Goal: Task Accomplishment & Management: Complete application form

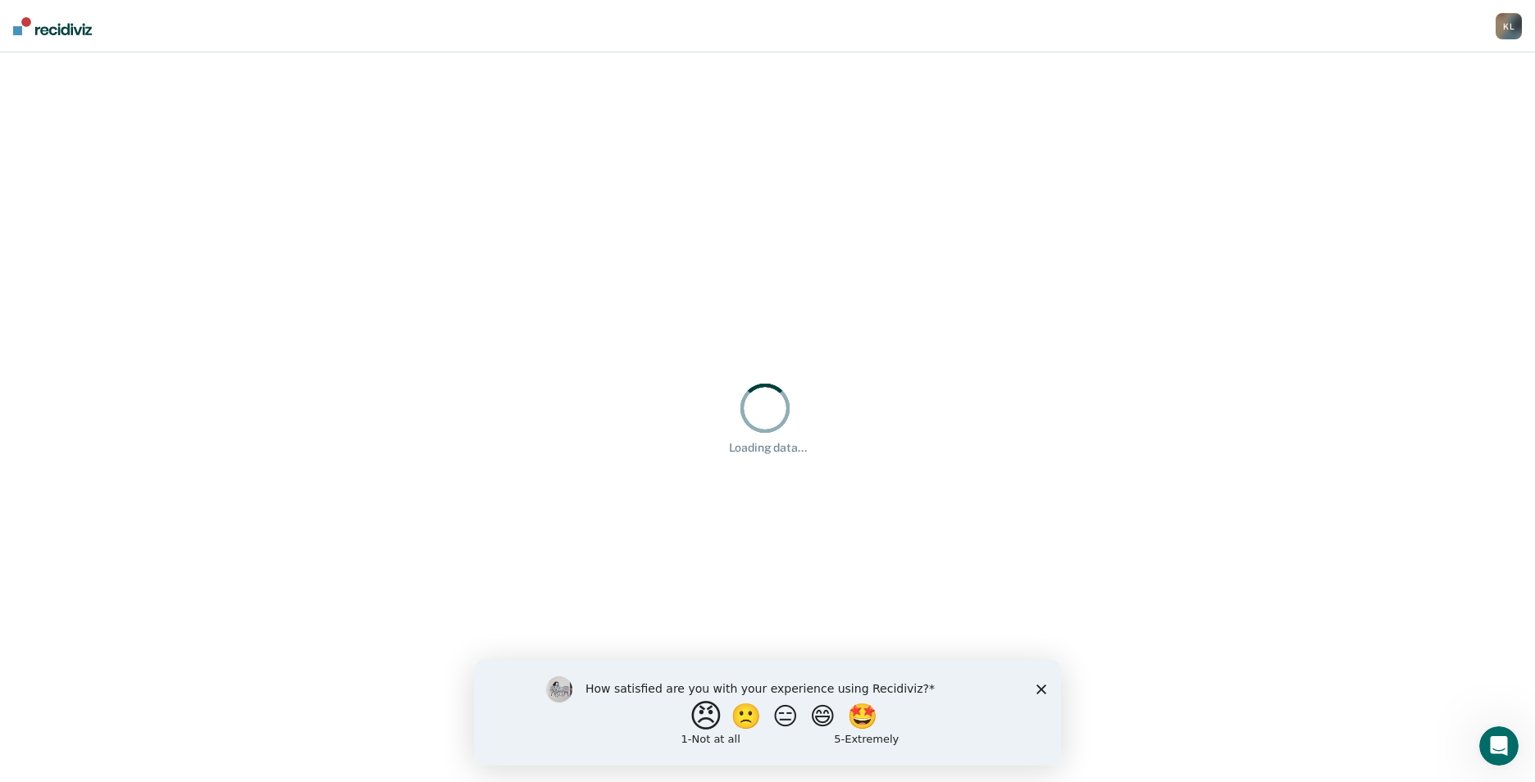
click at [689, 721] on button "😠" at bounding box center [708, 715] width 39 height 33
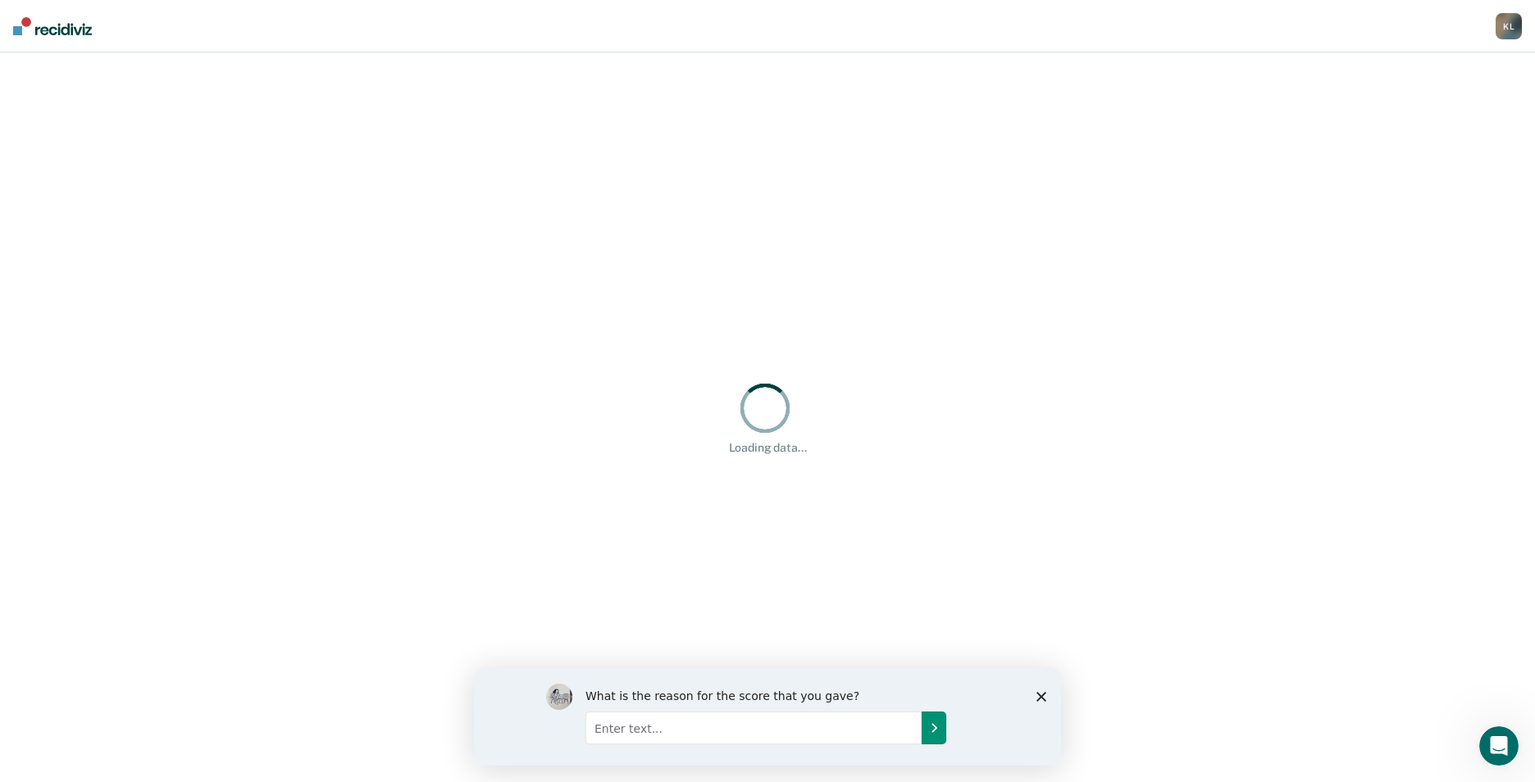
click at [927, 729] on icon "Submit your response" at bounding box center [933, 727] width 13 height 13
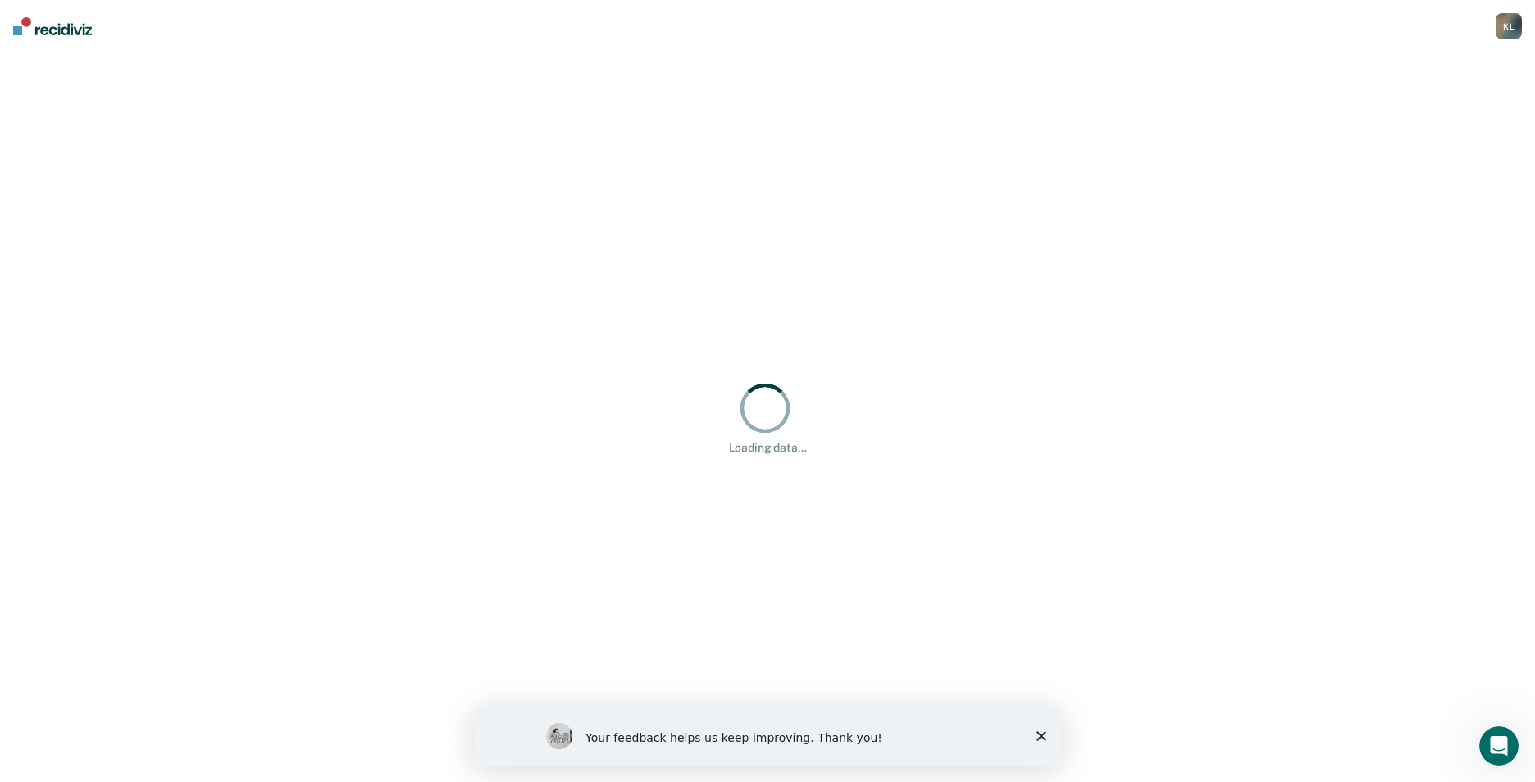
click at [1039, 736] on icon "Close survey" at bounding box center [1041, 736] width 10 height 10
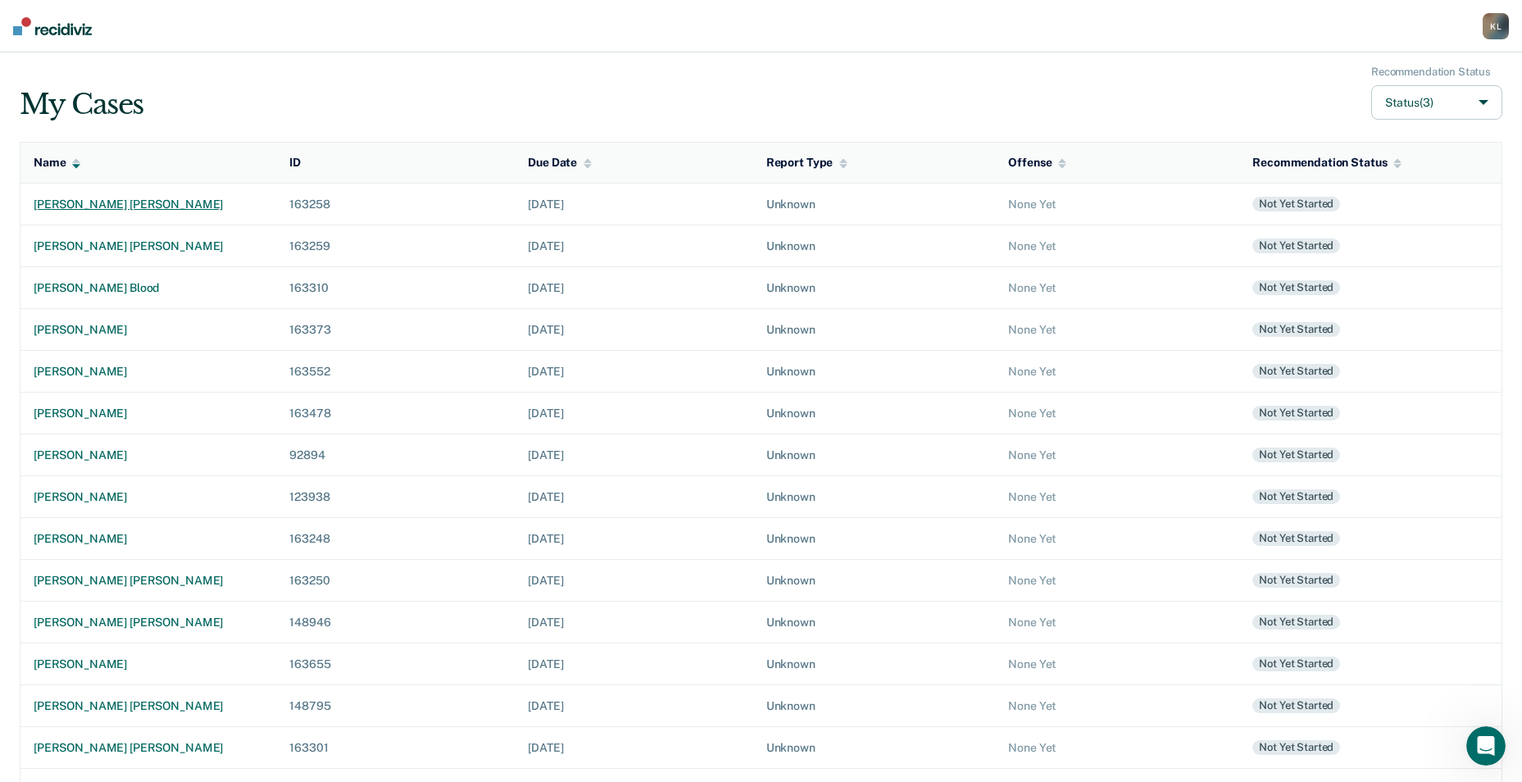
click at [134, 204] on div "[PERSON_NAME] [PERSON_NAME]" at bounding box center [149, 205] width 230 height 14
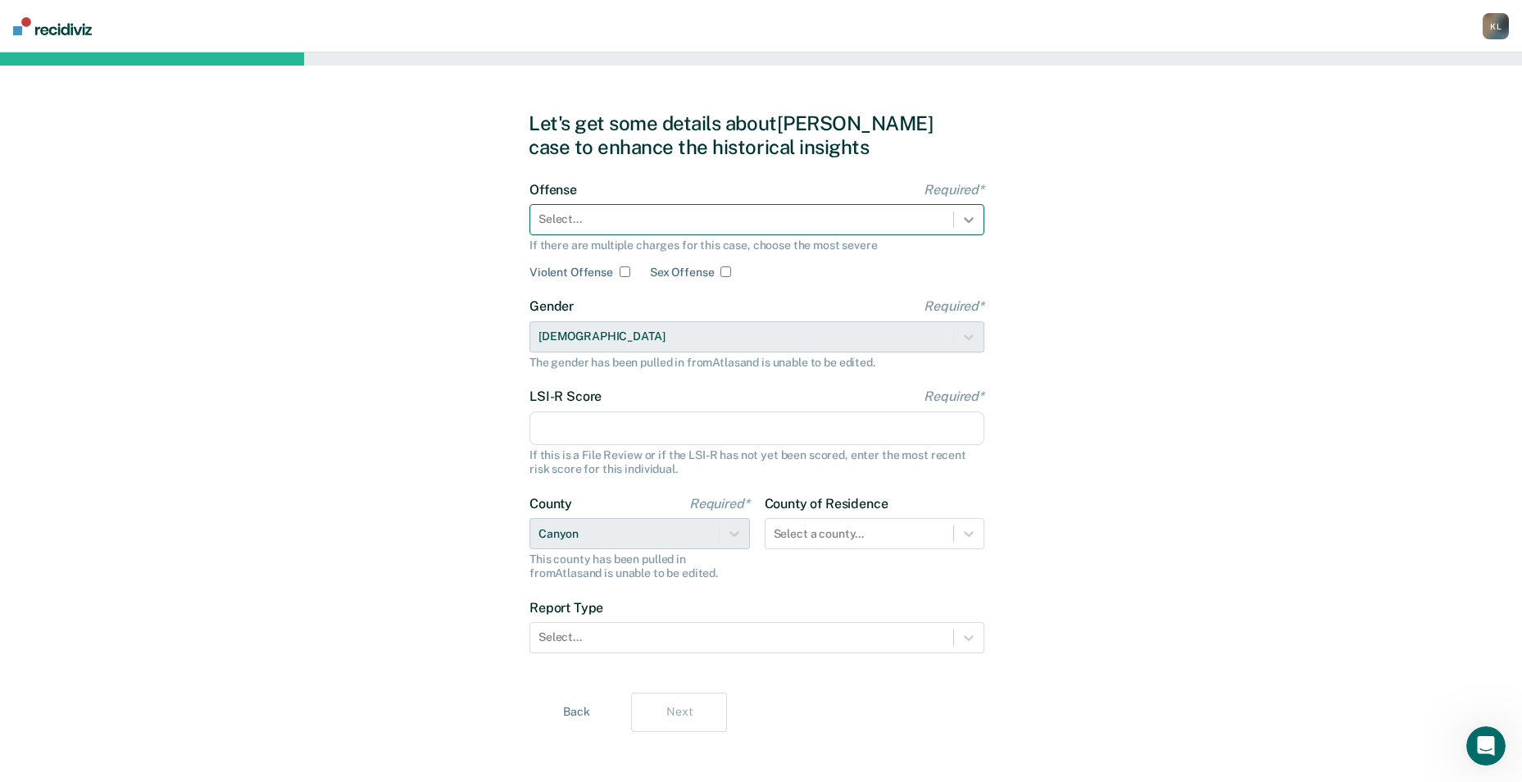
click at [963, 221] on icon at bounding box center [969, 220] width 16 height 16
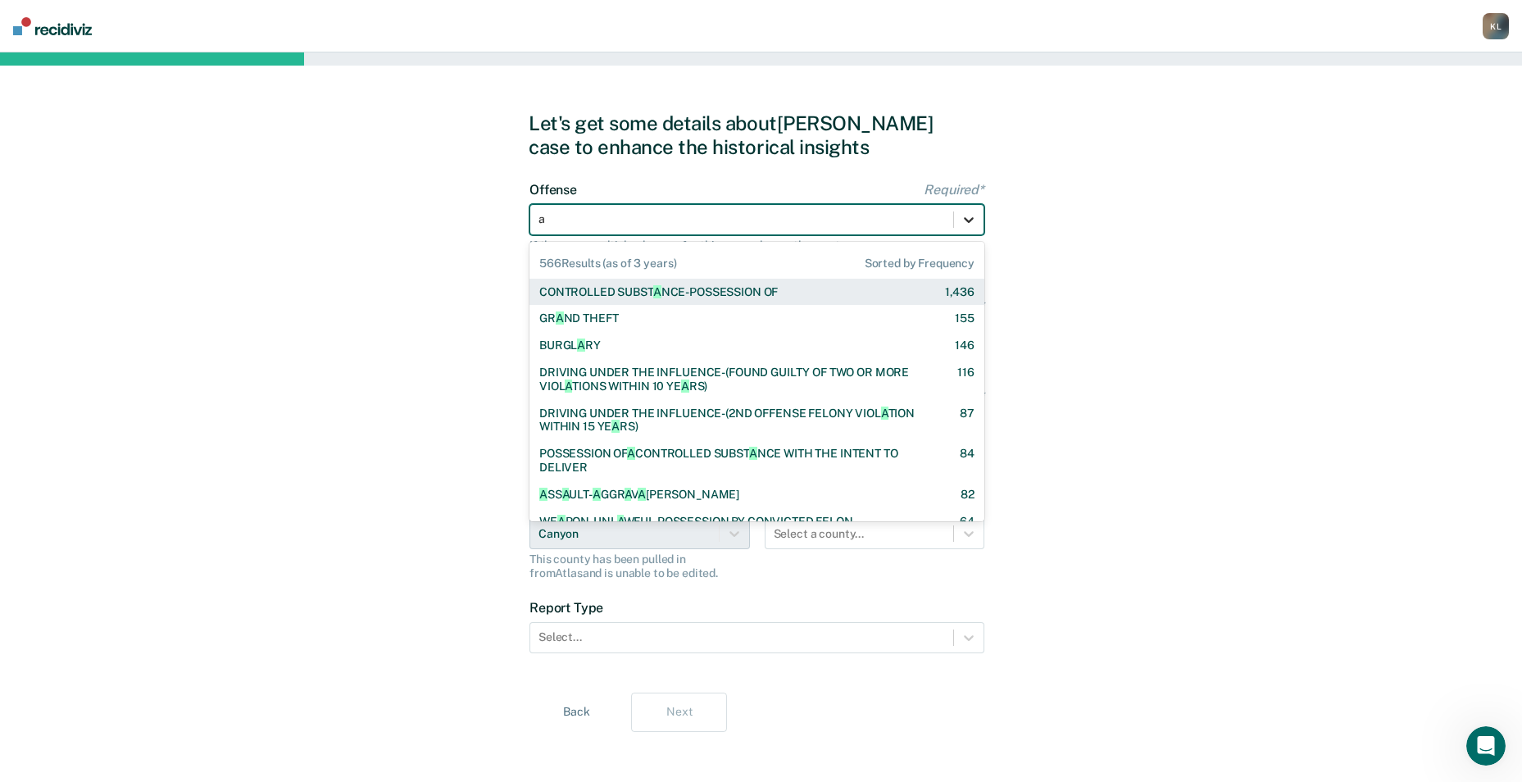
type input "ag"
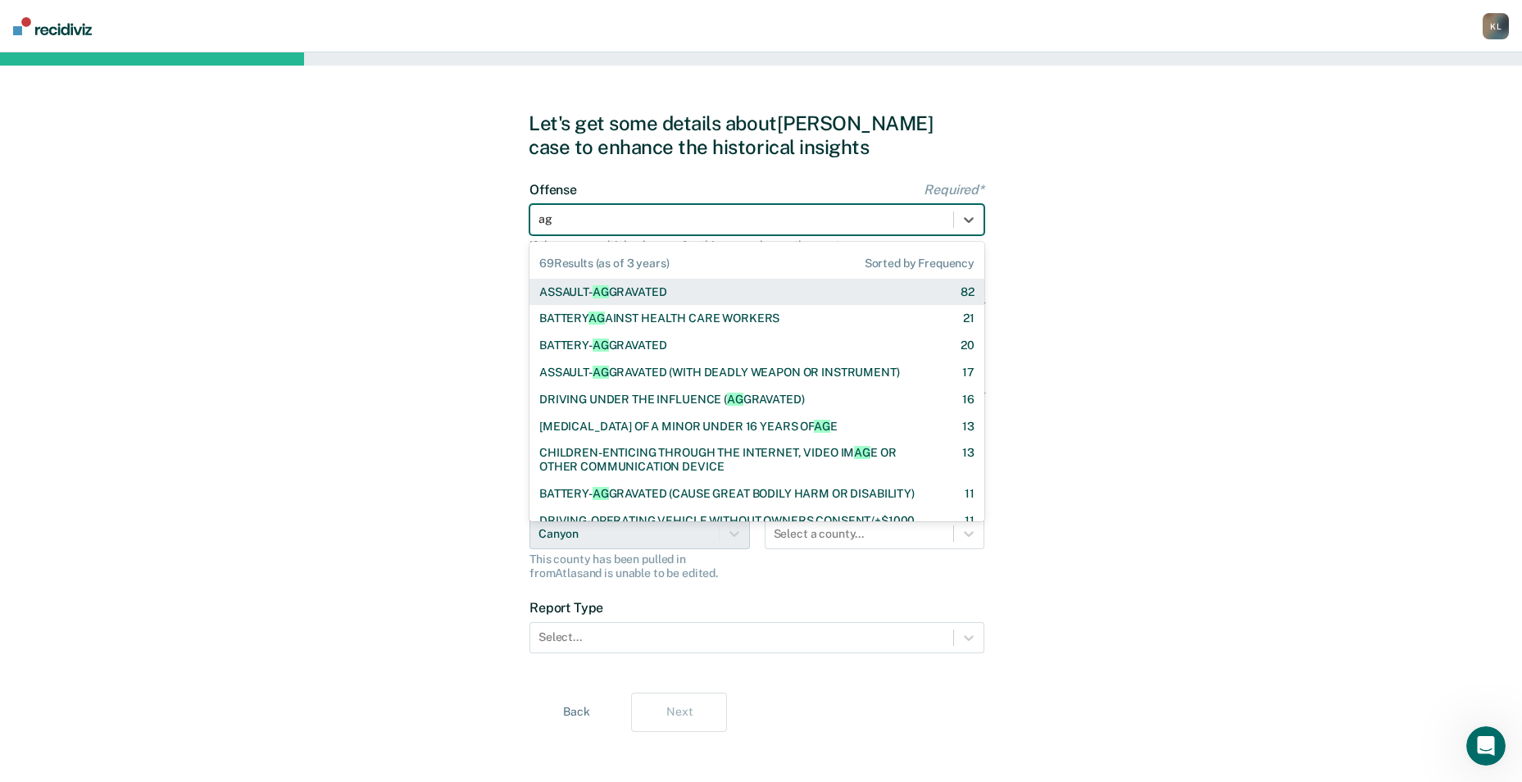
click at [640, 292] on div "ASSAULT- AG GRAVATED" at bounding box center [603, 292] width 128 height 14
checkbox input "true"
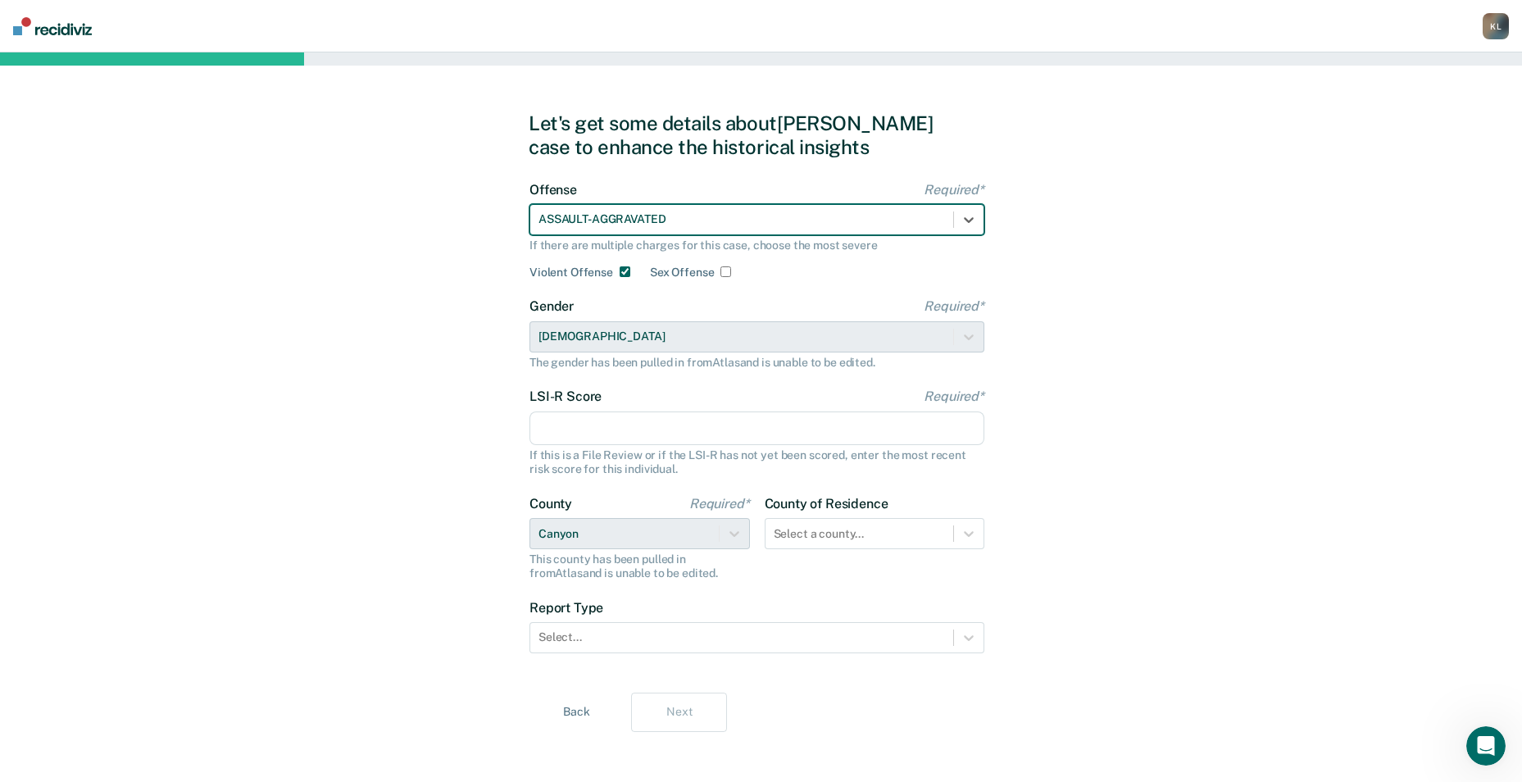
drag, startPoint x: 661, startPoint y: 421, endPoint x: 500, endPoint y: 422, distance: 160.7
click at [661, 421] on input "LSI-R Score Required*" at bounding box center [757, 429] width 455 height 34
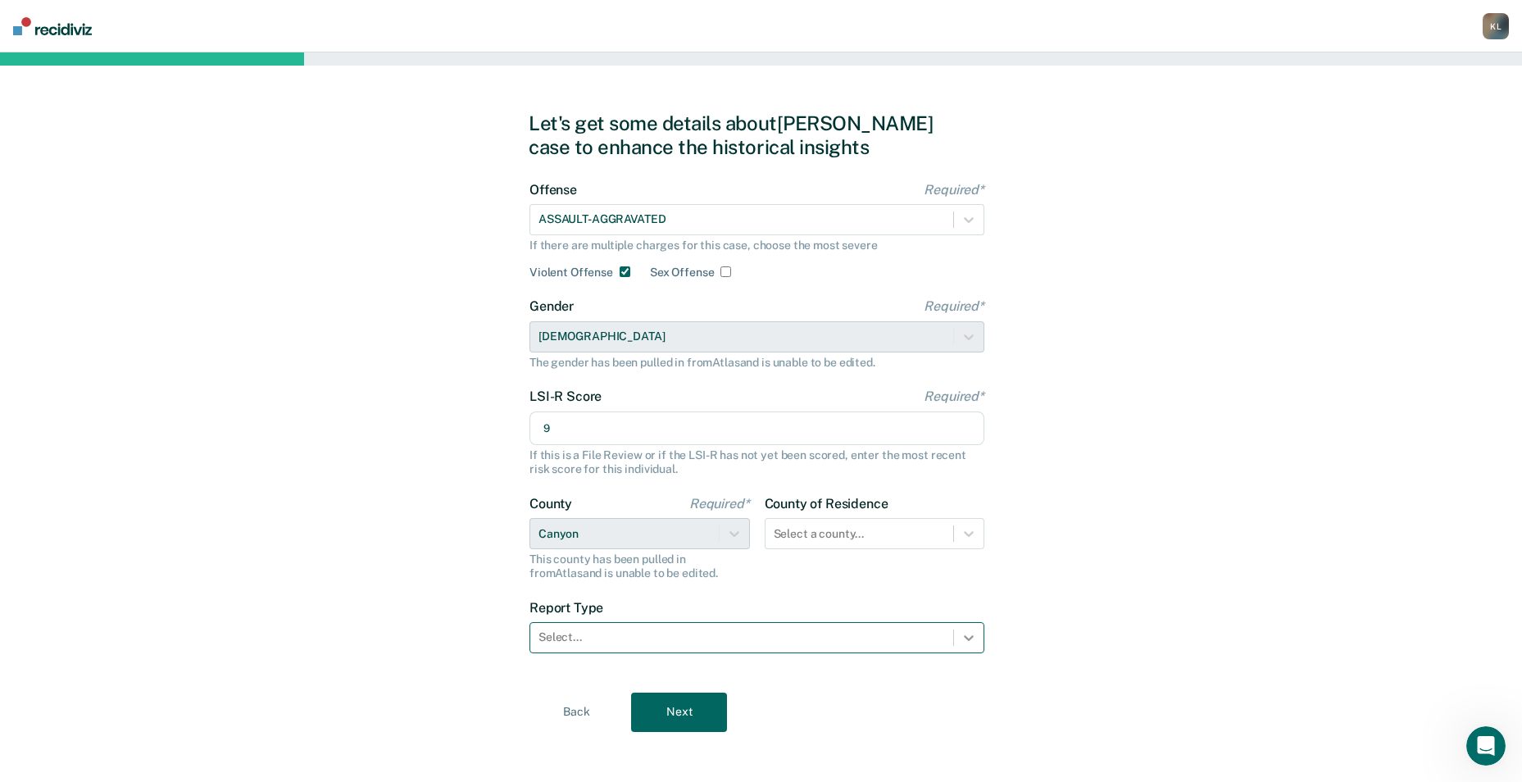
type input "9"
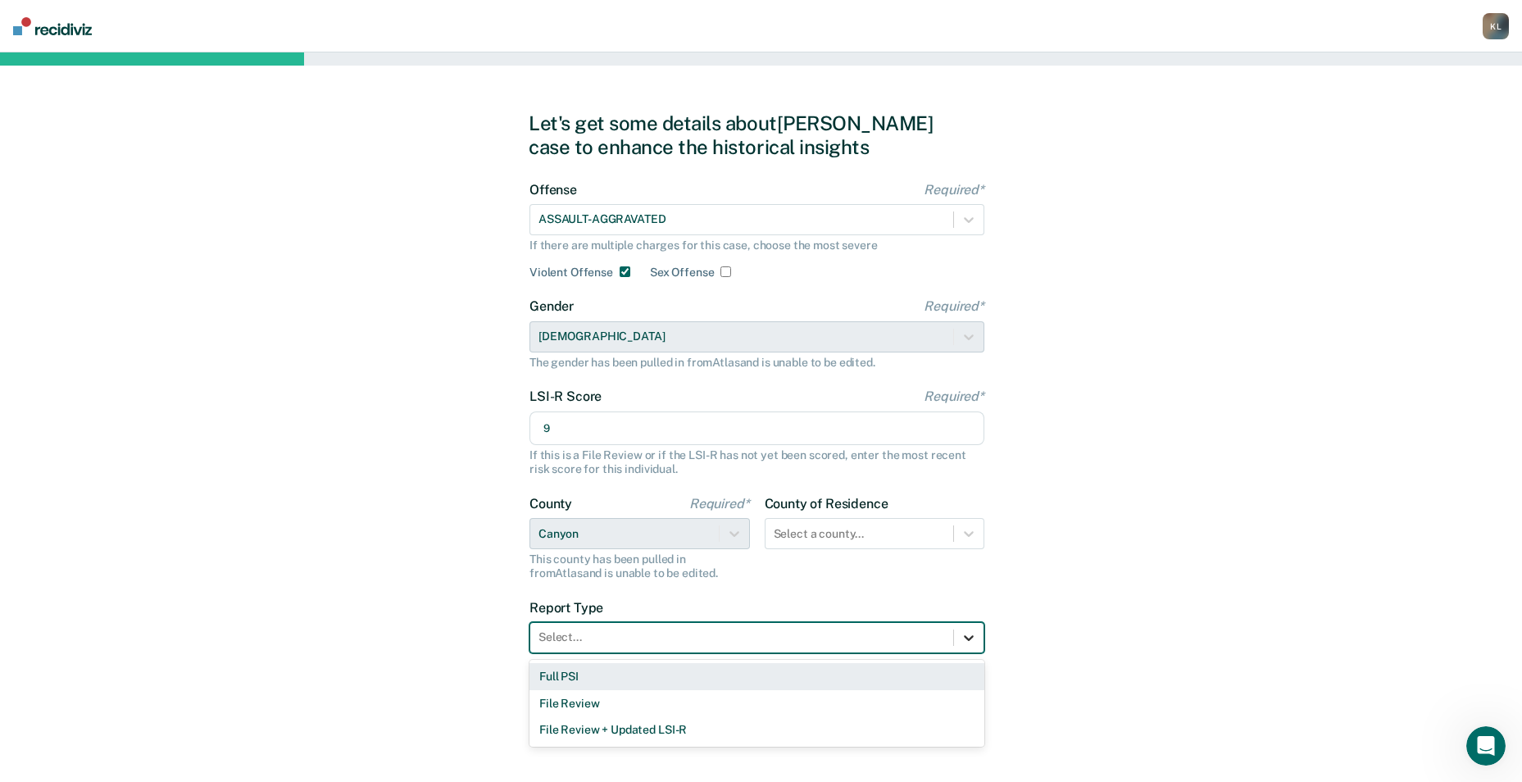
click at [977, 641] on div at bounding box center [969, 638] width 30 height 30
click at [570, 679] on div "Full PSI" at bounding box center [757, 676] width 455 height 27
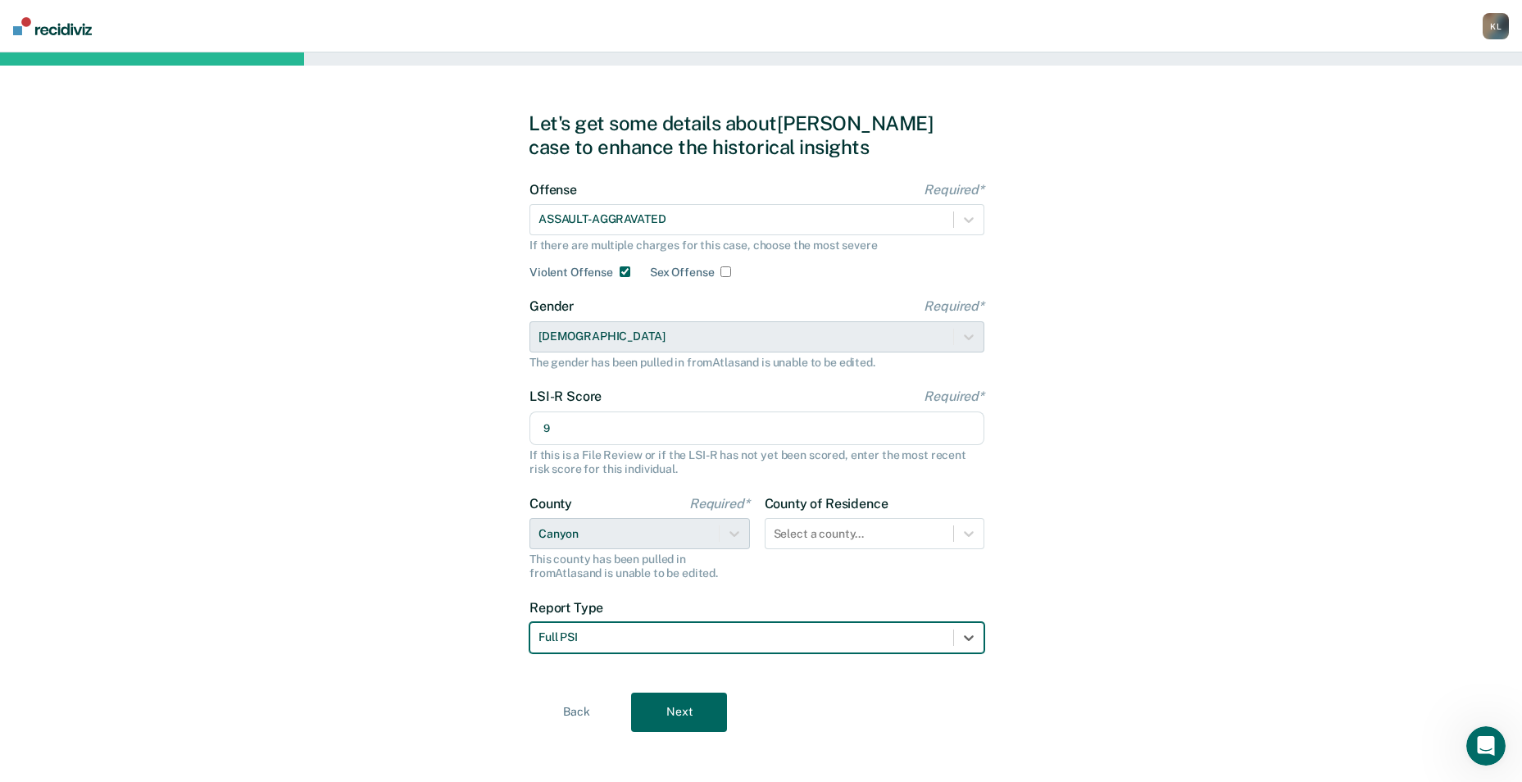
click at [682, 704] on button "Next" at bounding box center [679, 712] width 96 height 39
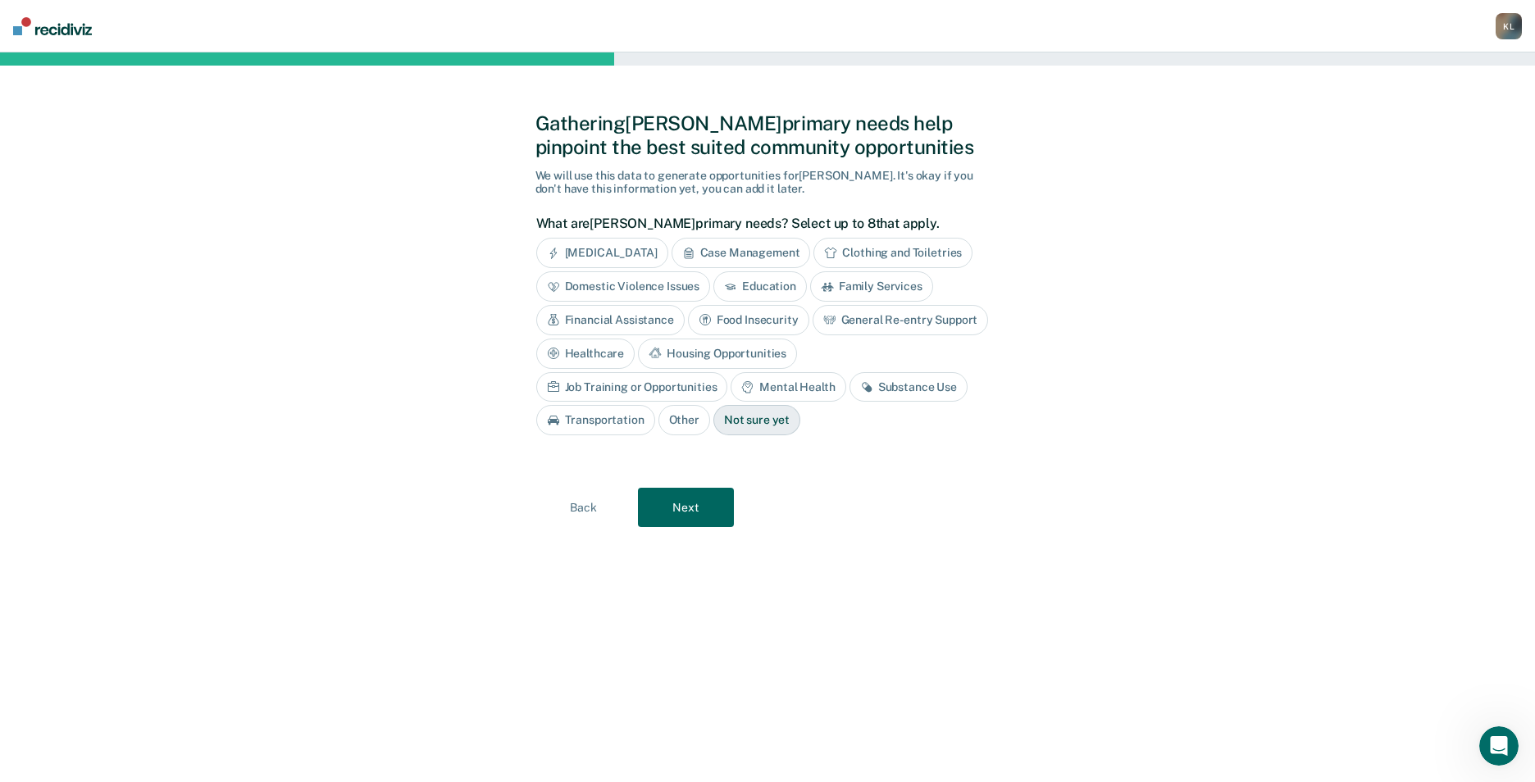
click at [626, 255] on div "[MEDICAL_DATA]" at bounding box center [602, 253] width 132 height 30
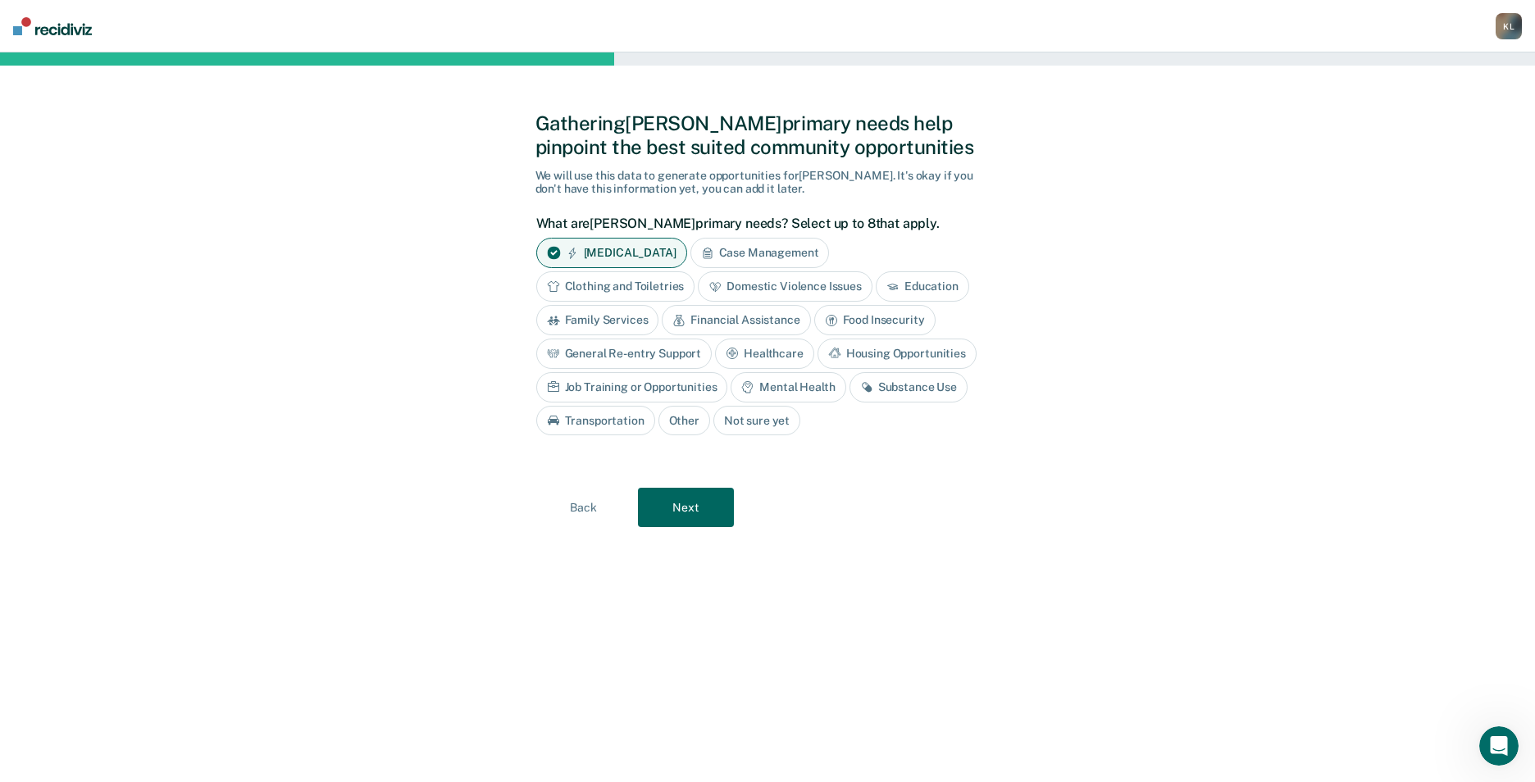
click at [914, 393] on div "Substance Use" at bounding box center [908, 387] width 118 height 30
click at [666, 530] on div "Gathering [PERSON_NAME] primary needs help pinpoint the best suited community o…" at bounding box center [767, 417] width 465 height 690
click at [670, 518] on button "Next" at bounding box center [686, 508] width 96 height 39
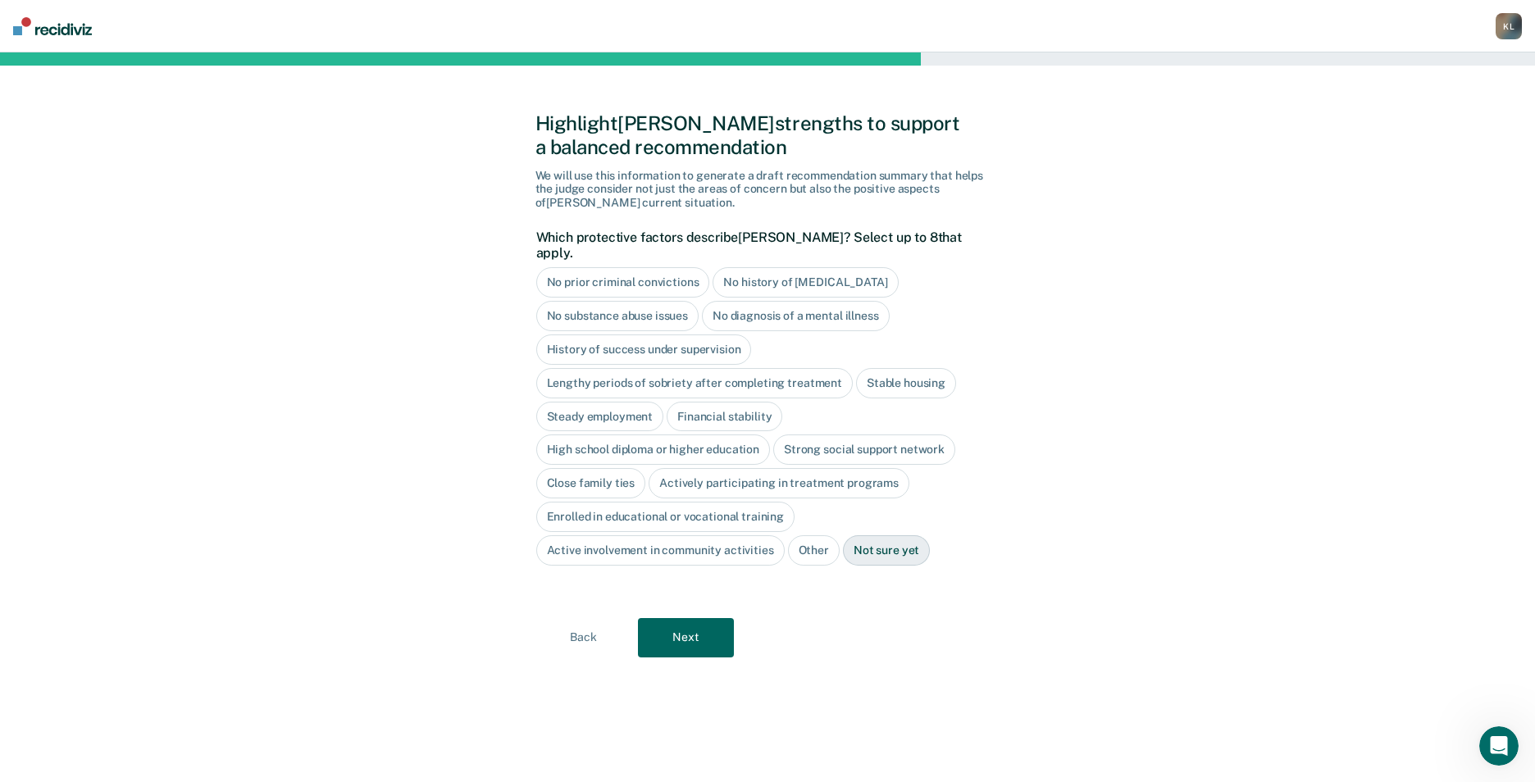
click at [589, 267] on div "No prior criminal convictions" at bounding box center [623, 282] width 174 height 30
click at [921, 368] on div "Stable housing" at bounding box center [906, 383] width 100 height 30
click at [567, 402] on div "Steady employment" at bounding box center [600, 417] width 128 height 30
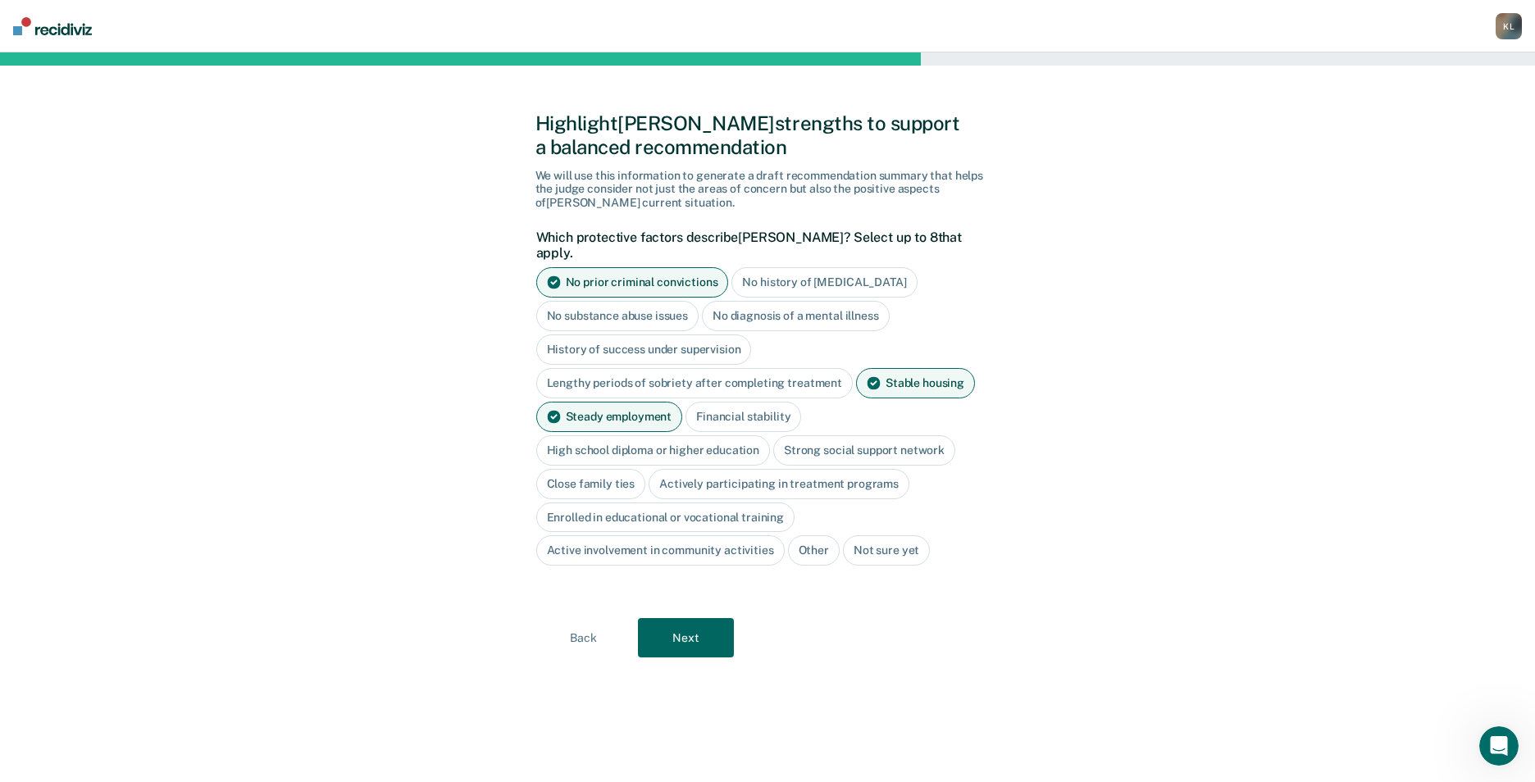
click at [564, 435] on div "High school diploma or higher education" at bounding box center [653, 450] width 234 height 30
click at [871, 435] on div "Strong social support network" at bounding box center [883, 450] width 182 height 30
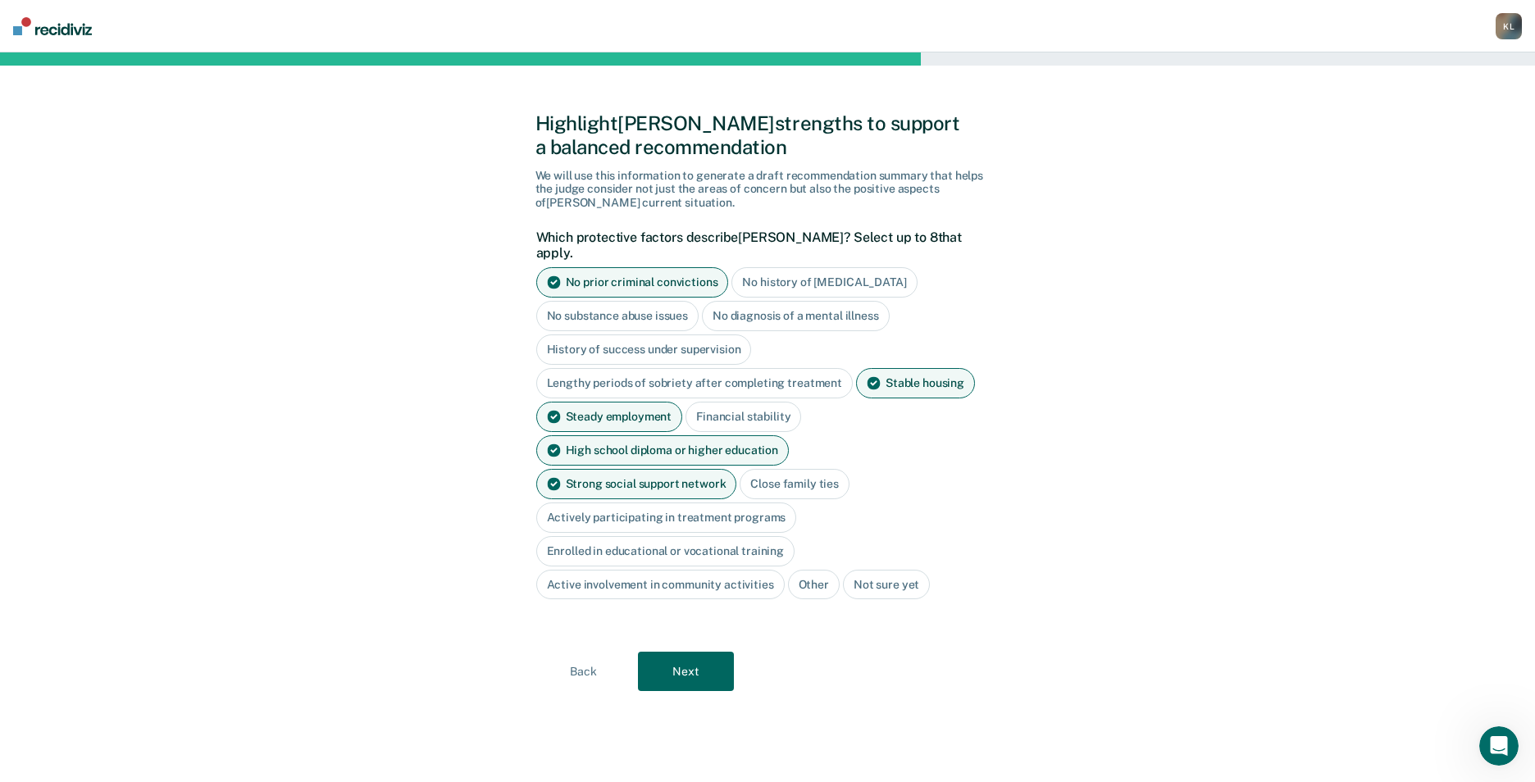
click at [739, 469] on div "Close family ties" at bounding box center [794, 484] width 110 height 30
click at [683, 652] on button "Next" at bounding box center [686, 671] width 96 height 39
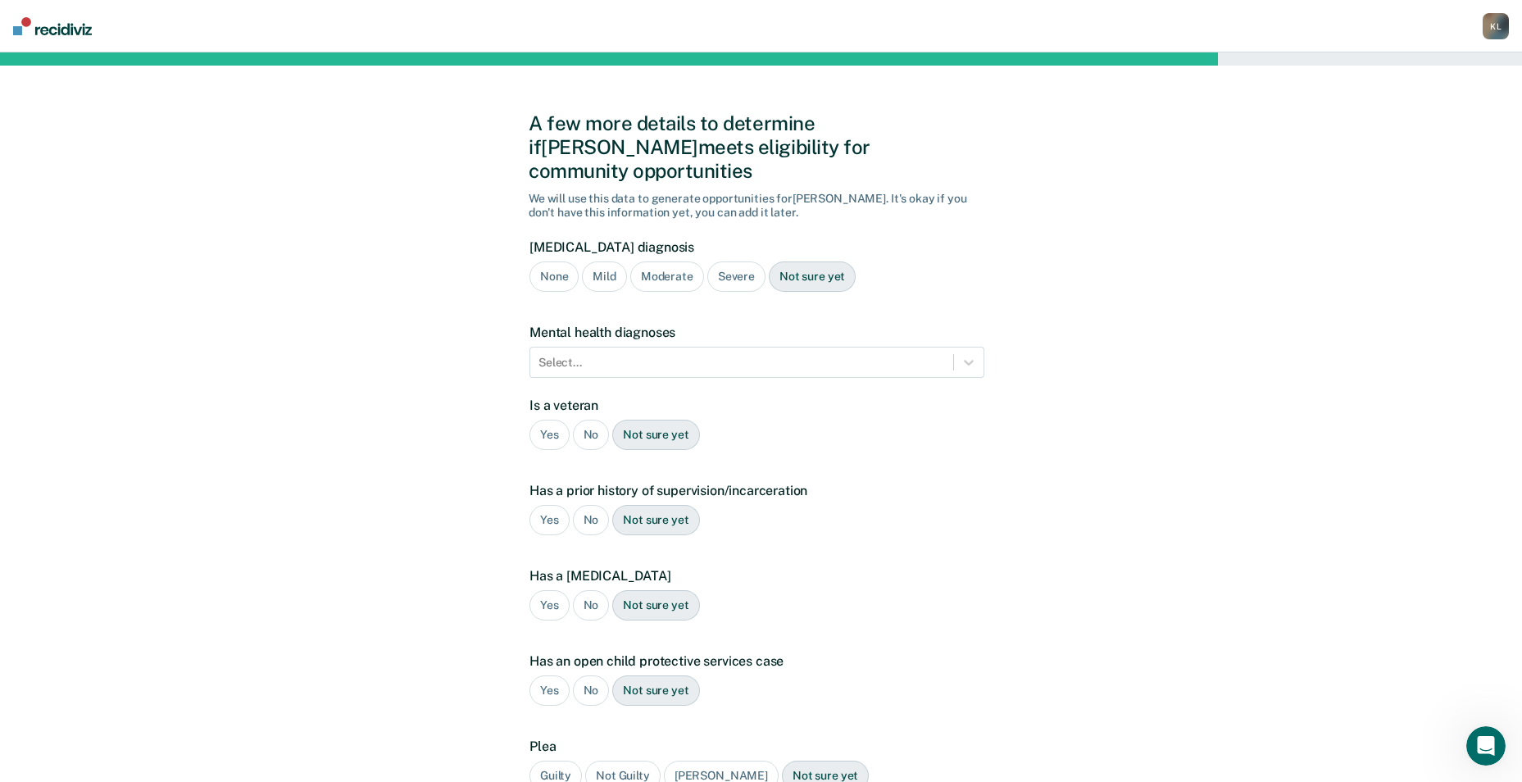
click at [683, 262] on div "Moderate" at bounding box center [667, 277] width 74 height 30
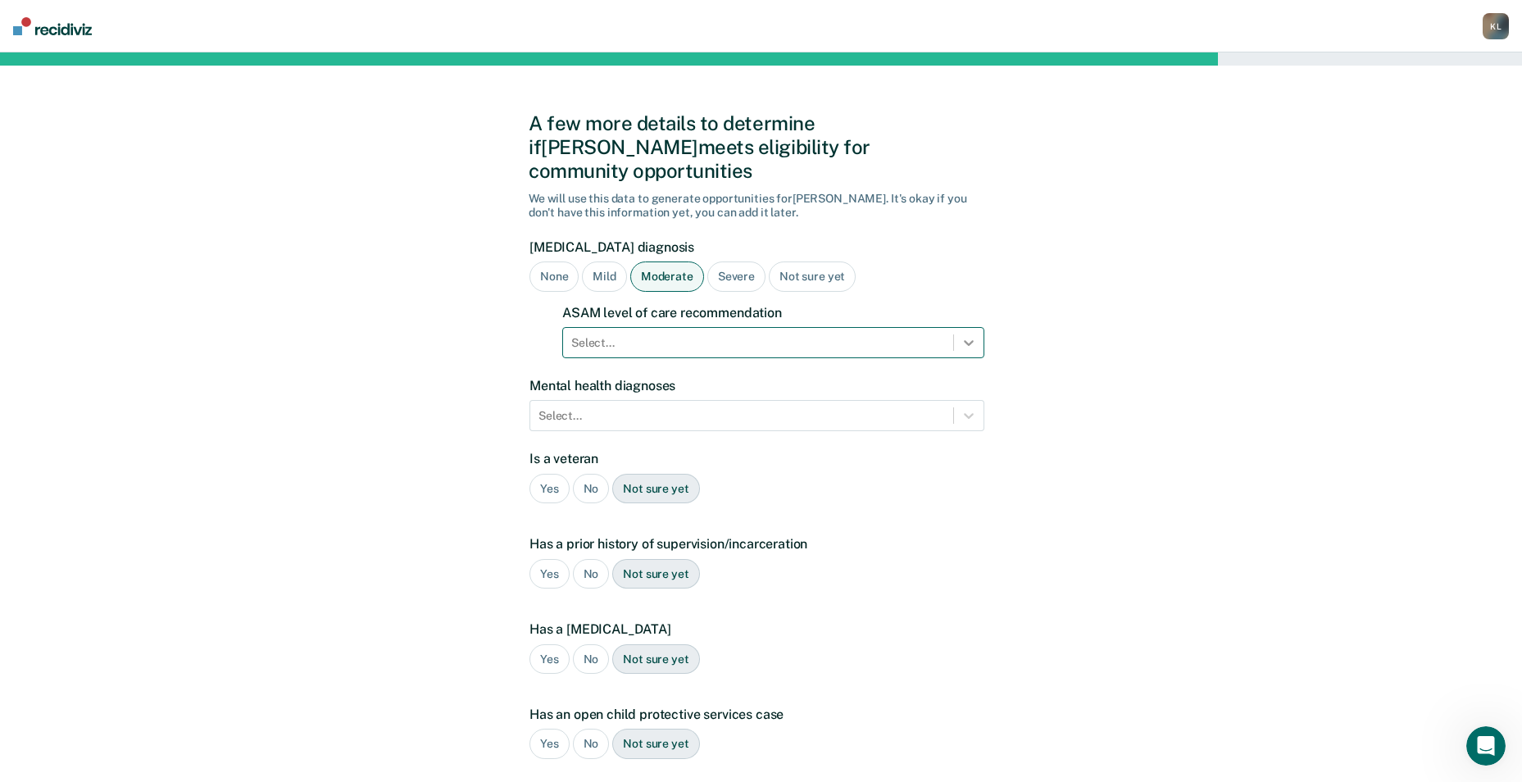
click at [973, 334] on icon at bounding box center [969, 342] width 16 height 16
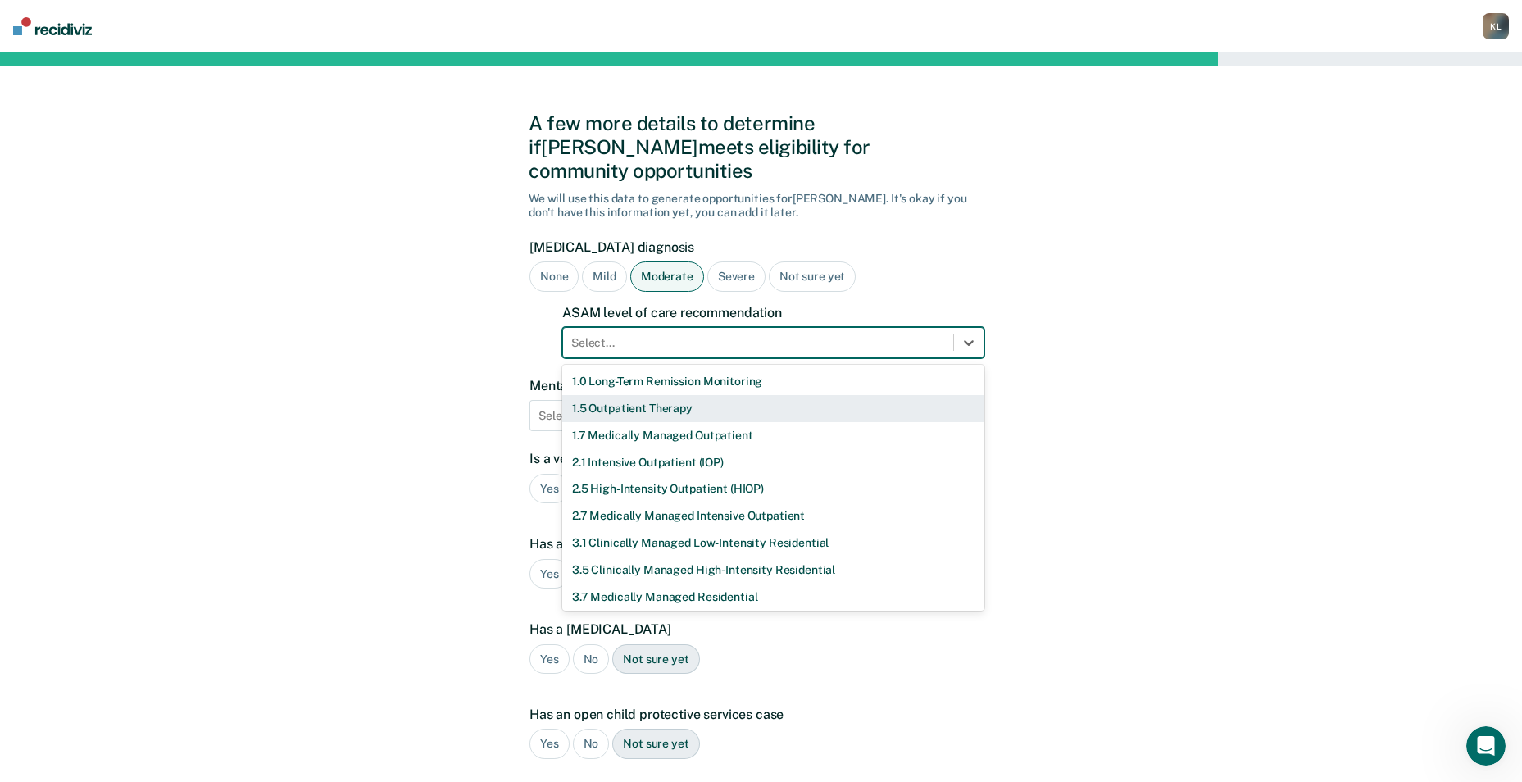
click at [585, 395] on div "1.5 Outpatient Therapy" at bounding box center [773, 408] width 422 height 27
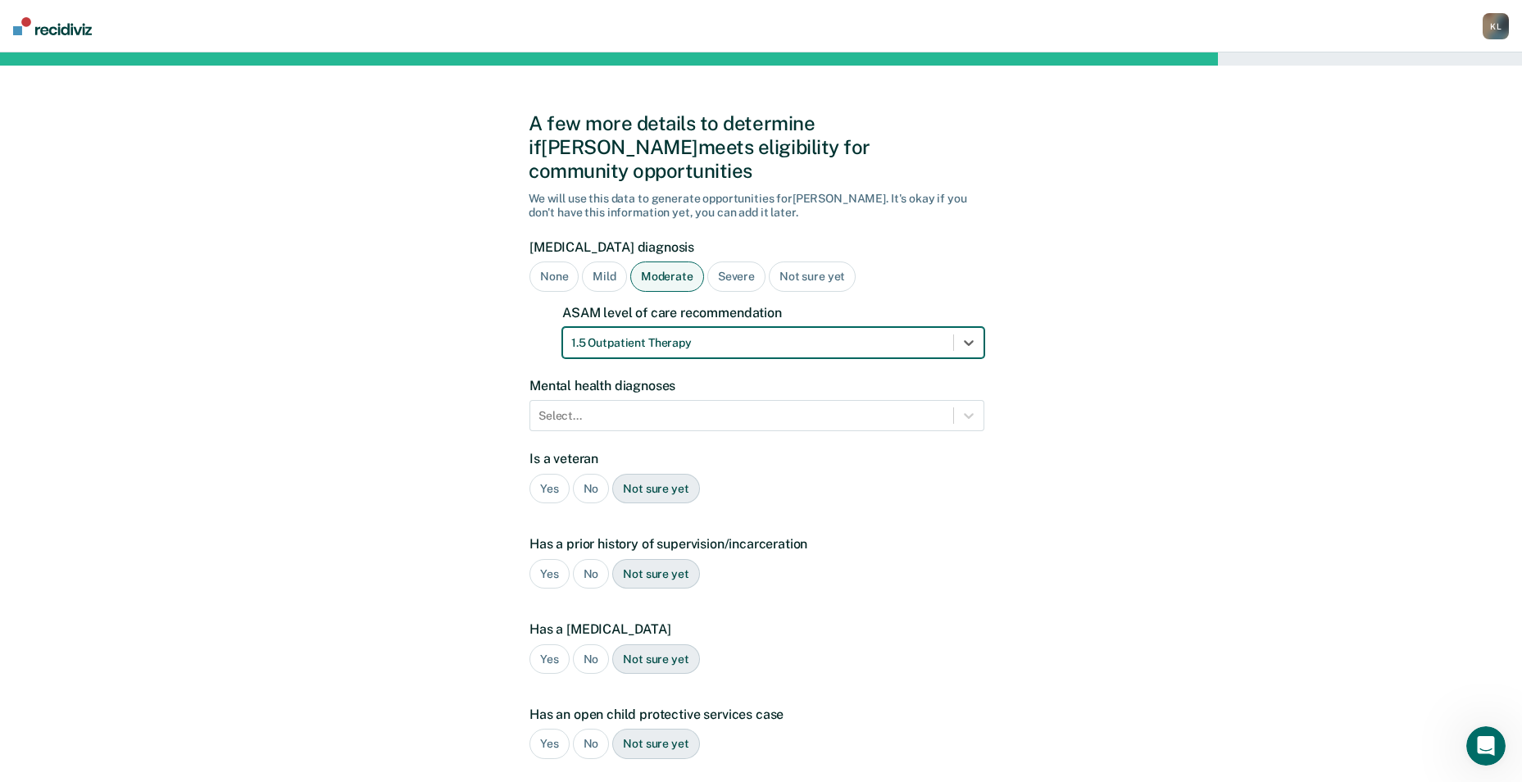
click at [988, 394] on div "A few more details to determine if [PERSON_NAME] meets eligibility for communit…" at bounding box center [761, 523] width 465 height 903
click at [957, 403] on div at bounding box center [969, 416] width 30 height 30
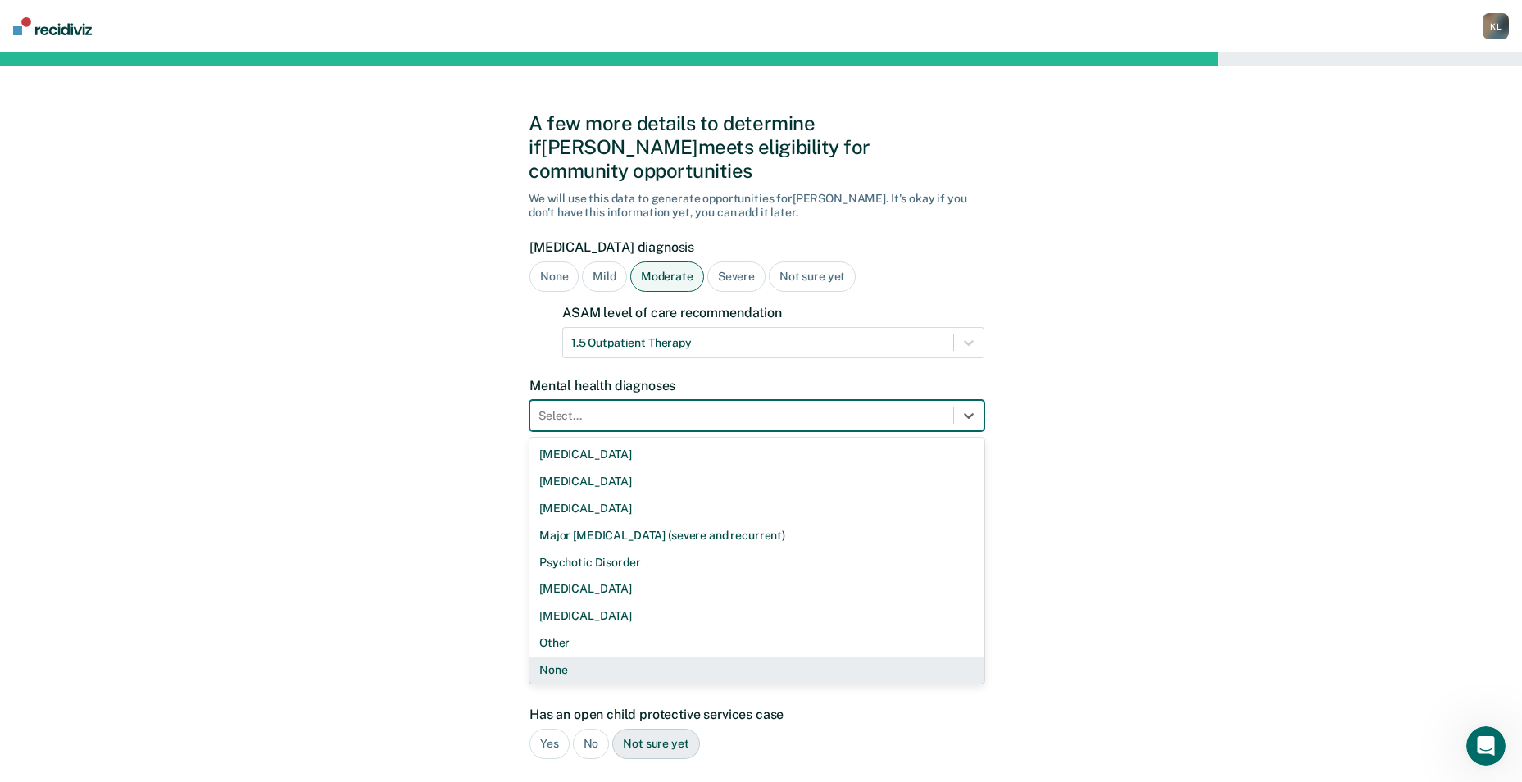
click at [556, 657] on div "None" at bounding box center [757, 670] width 455 height 27
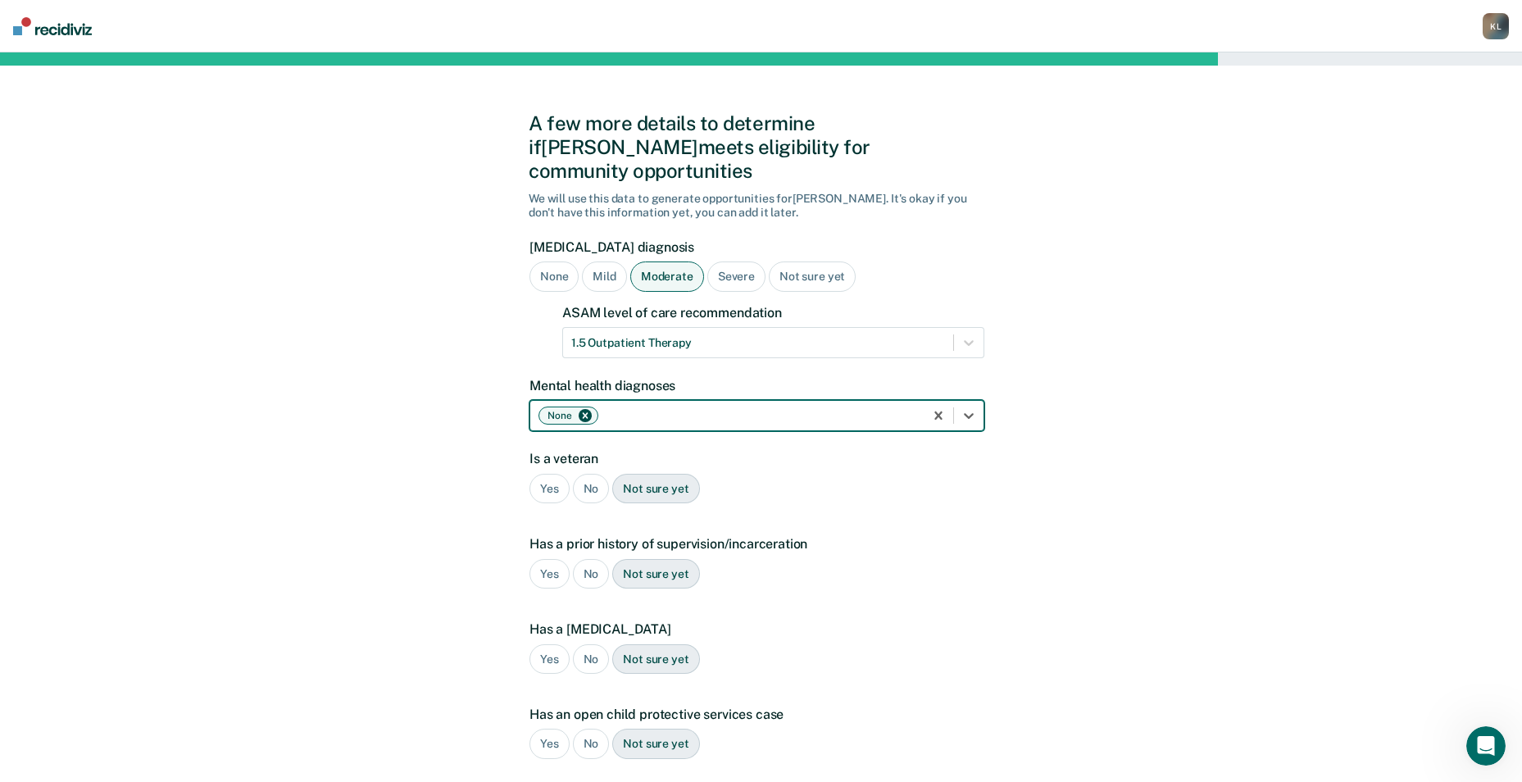
click at [593, 474] on div "No" at bounding box center [591, 489] width 37 height 30
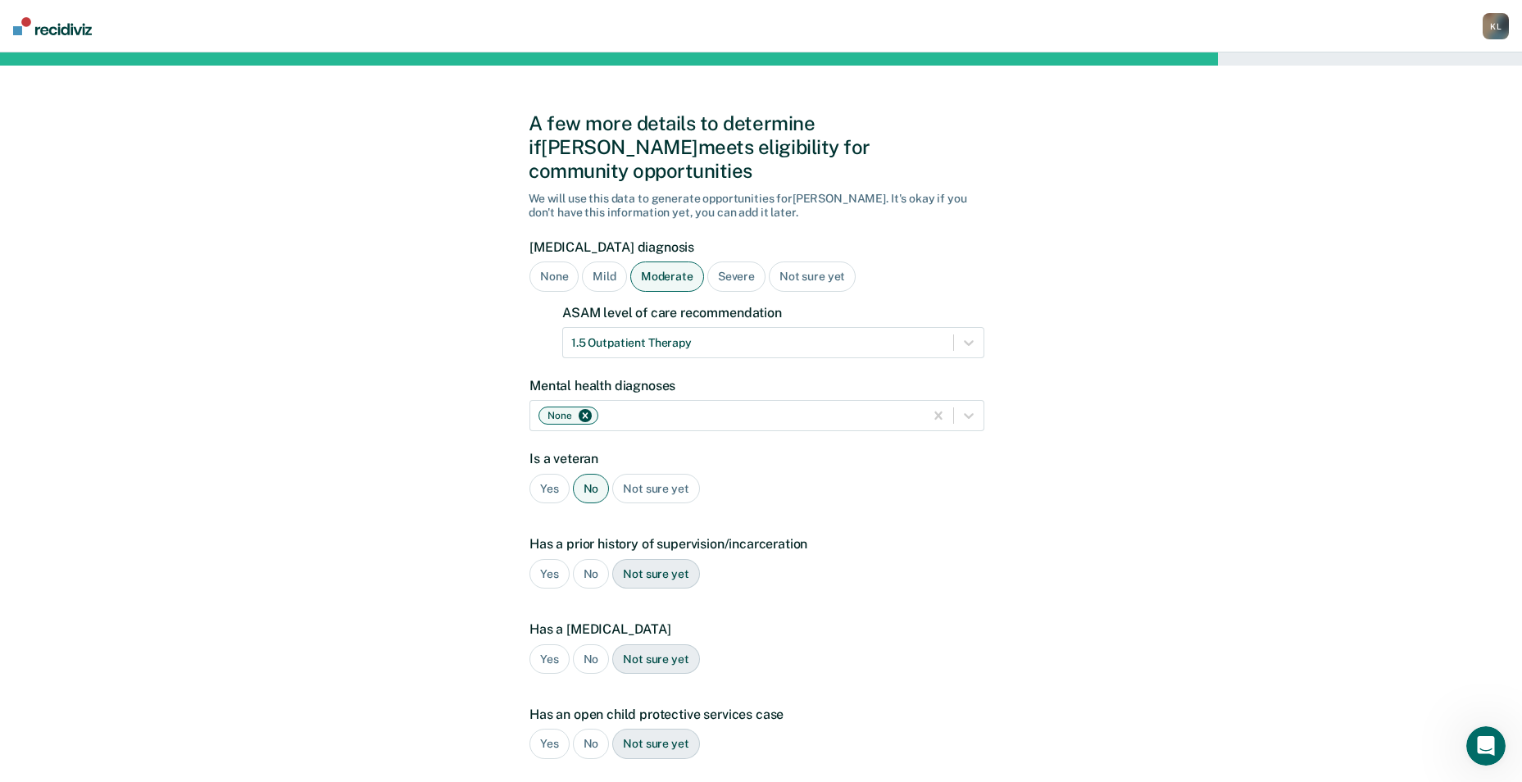
click at [585, 559] on div "No" at bounding box center [591, 574] width 37 height 30
click at [585, 644] on div "No" at bounding box center [591, 659] width 37 height 30
click at [587, 729] on div "No" at bounding box center [591, 744] width 37 height 30
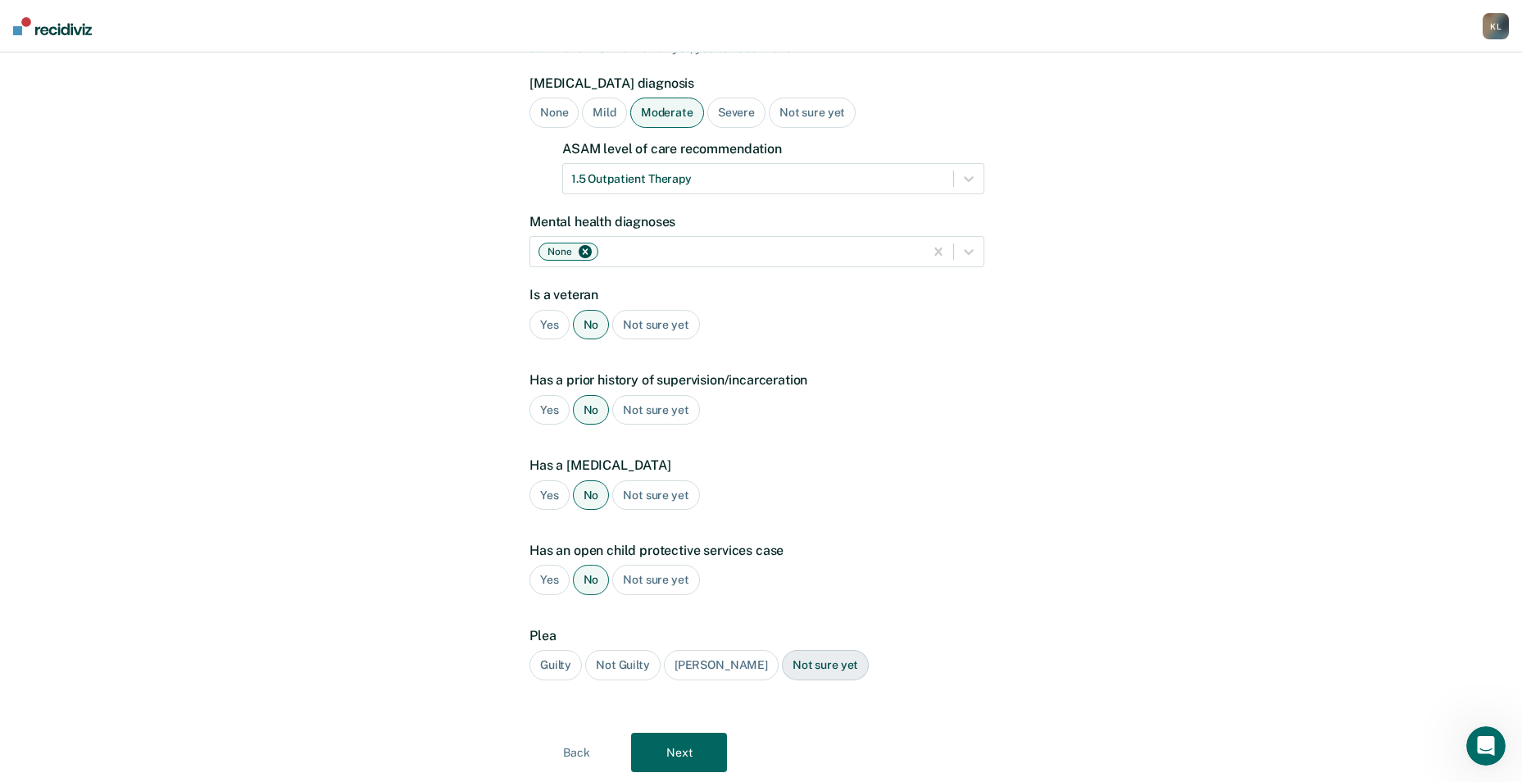
click at [538, 650] on div "Guilty" at bounding box center [556, 665] width 52 height 30
click at [656, 733] on button "Next" at bounding box center [679, 752] width 96 height 39
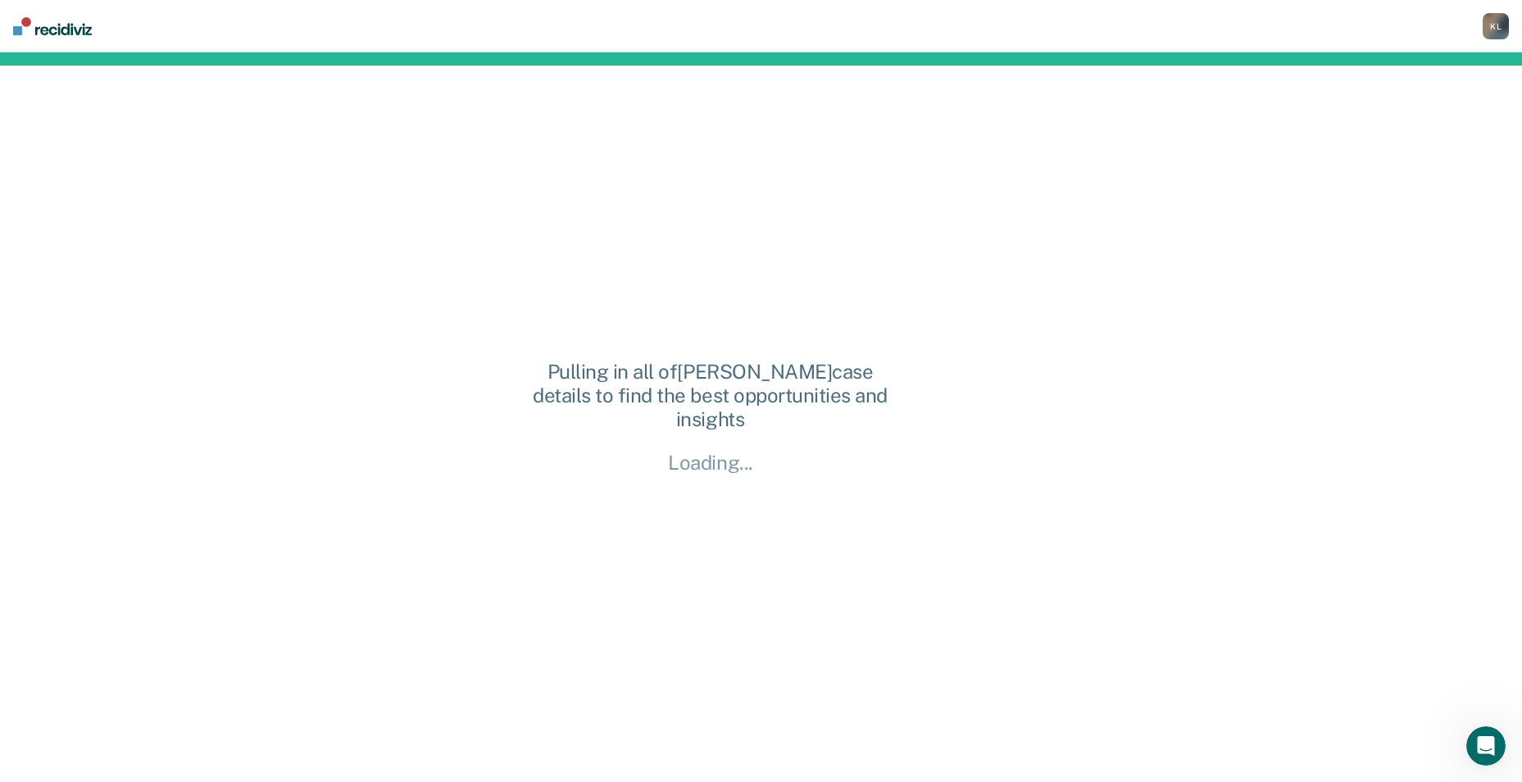
scroll to position [0, 0]
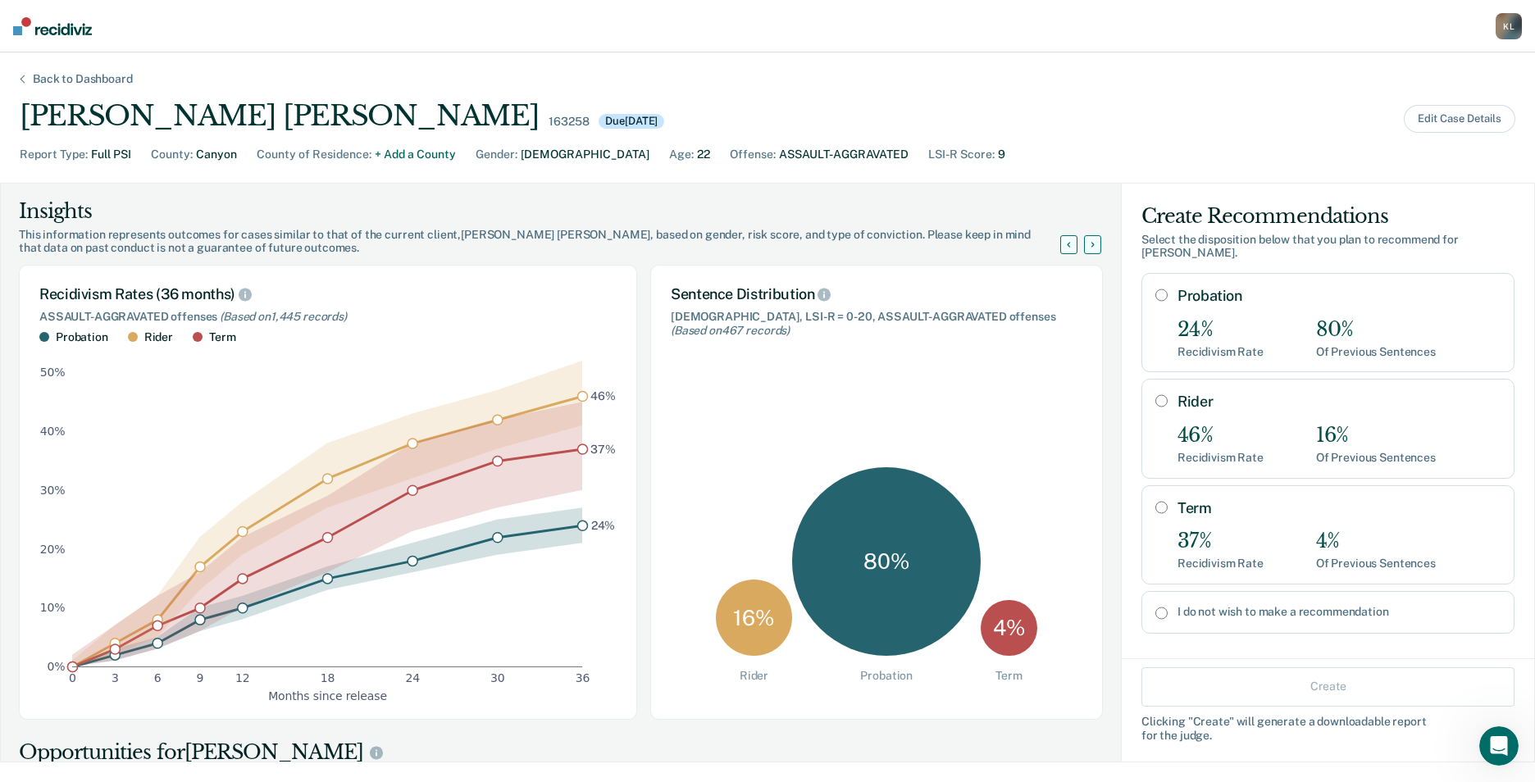
drag, startPoint x: 1149, startPoint y: 281, endPoint x: 1170, endPoint y: 342, distance: 64.0
click at [1155, 289] on input "Probation" at bounding box center [1161, 295] width 12 height 13
radio input "true"
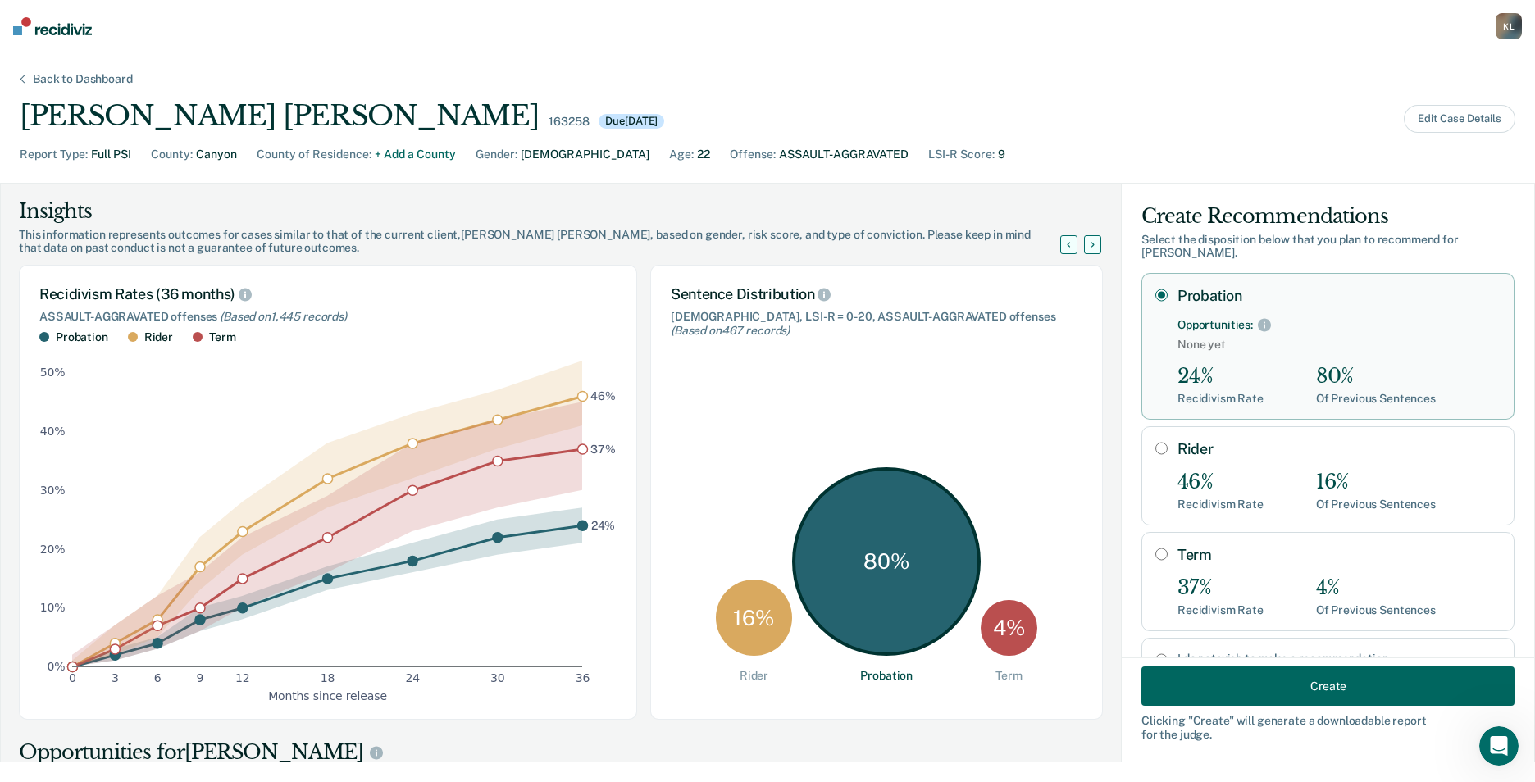
click at [1249, 685] on button "Create" at bounding box center [1327, 686] width 373 height 39
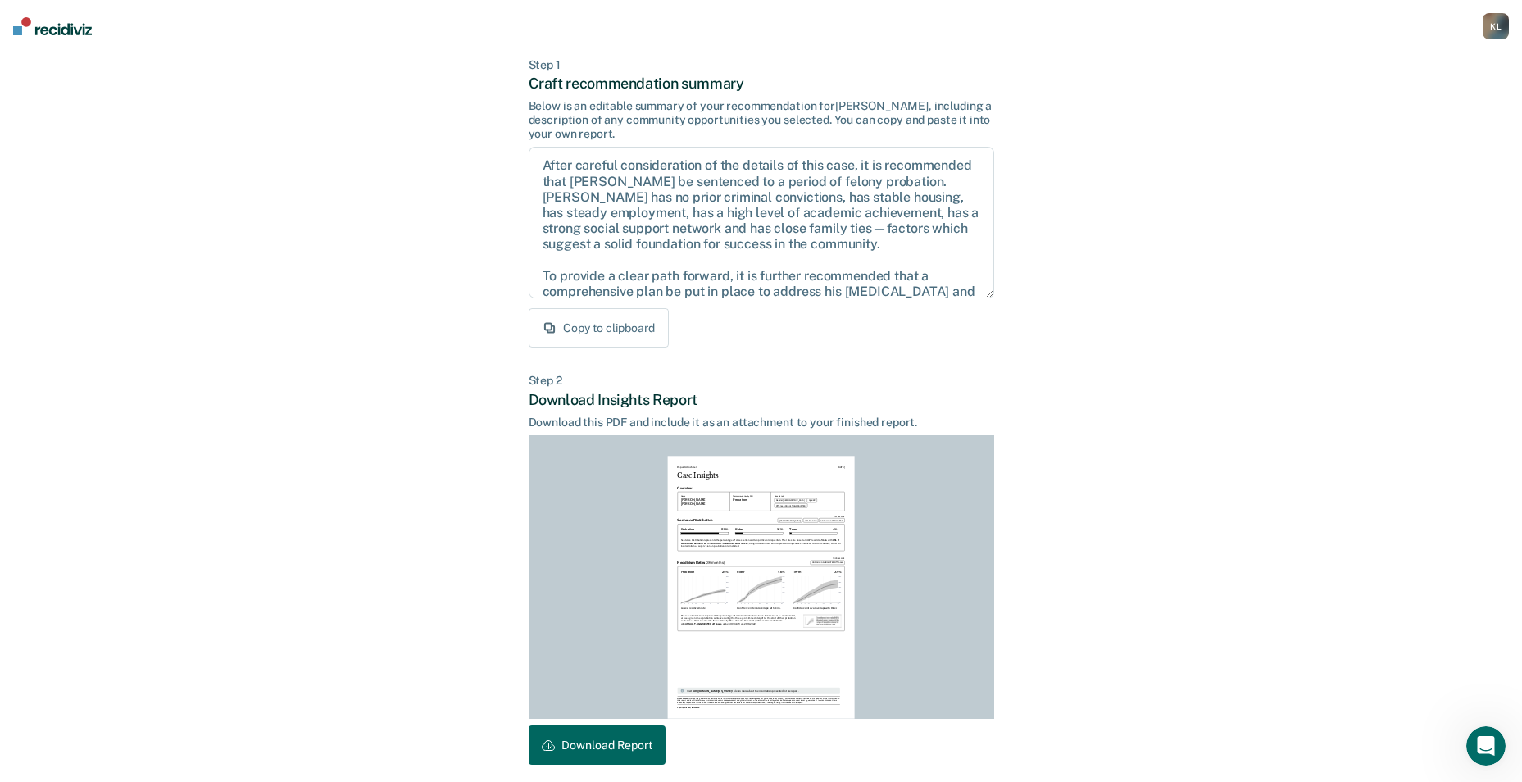
scroll to position [152, 0]
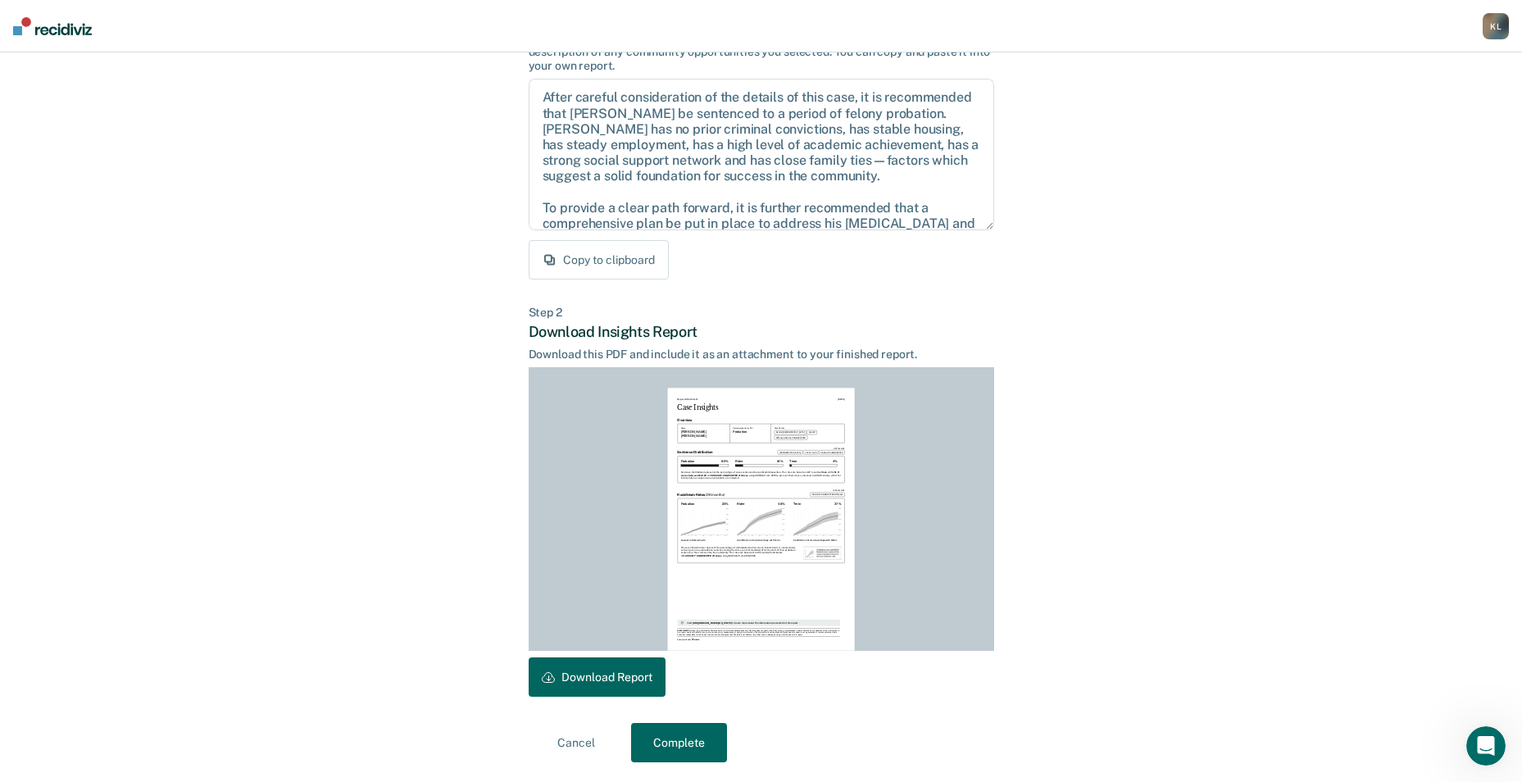
click at [616, 671] on button "Download Report" at bounding box center [597, 677] width 137 height 39
click at [672, 751] on button "Complete" at bounding box center [679, 742] width 96 height 39
